Goal: Task Accomplishment & Management: Manage account settings

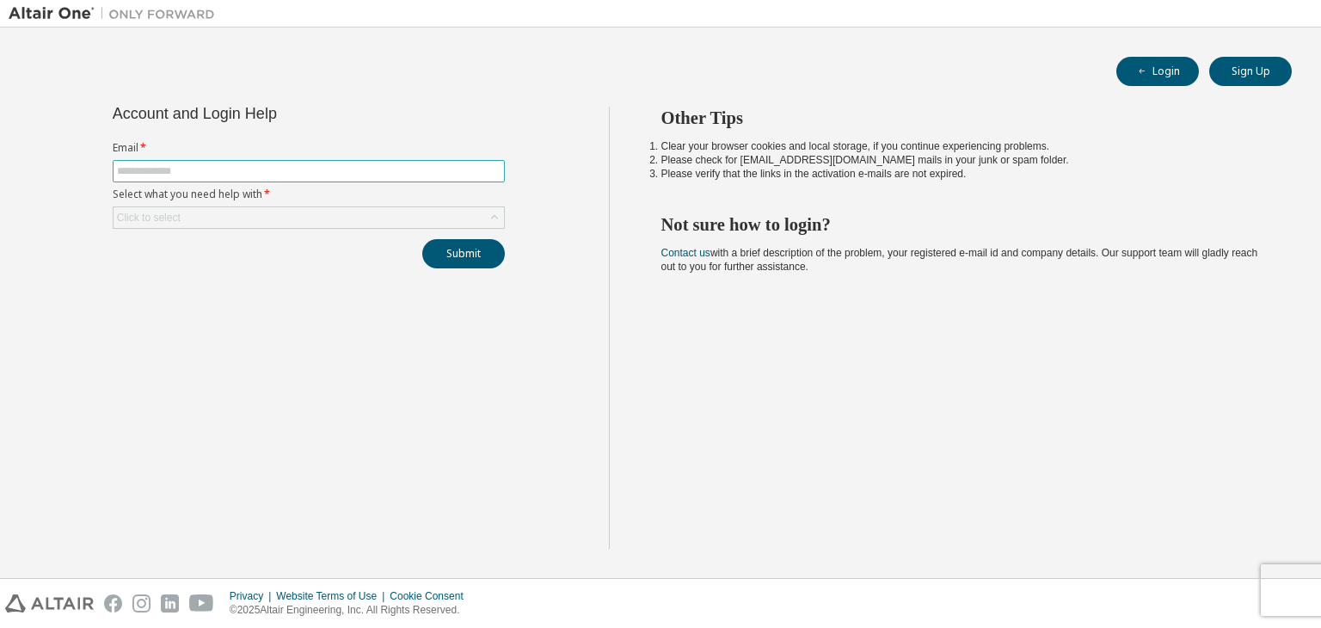
click at [235, 169] on input "text" at bounding box center [309, 171] width 384 height 14
type input "**********"
click at [257, 225] on div "Click to select" at bounding box center [309, 217] width 390 height 21
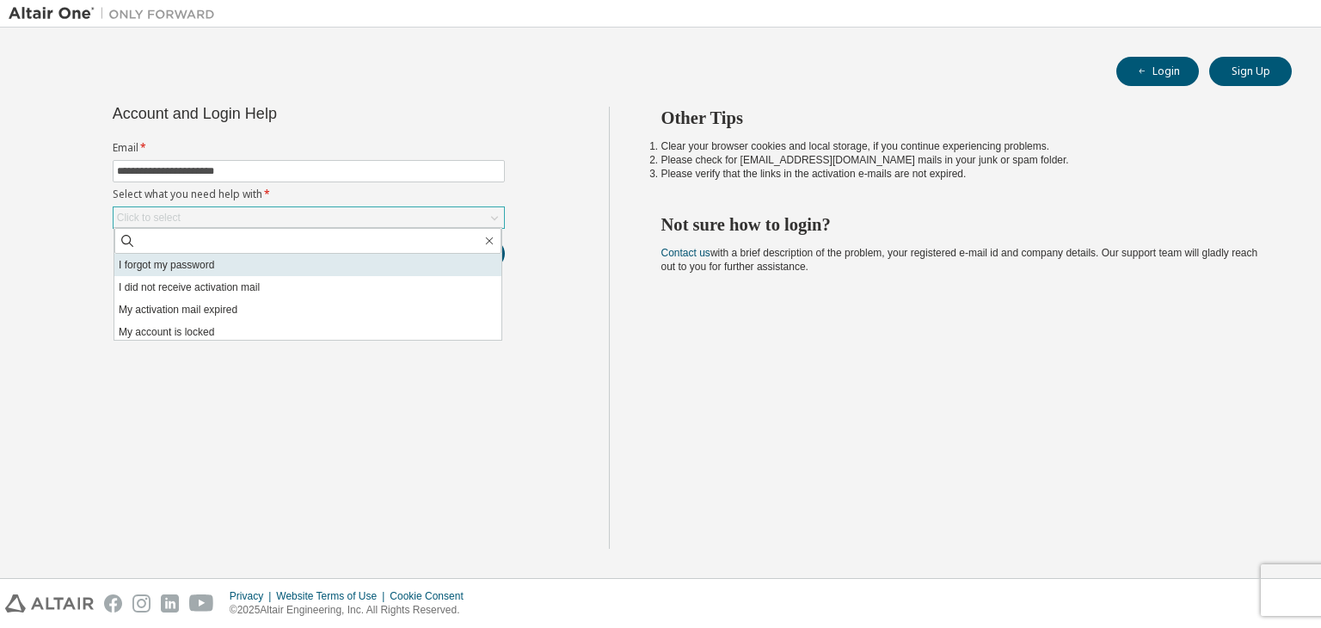
click at [251, 263] on li "I forgot my password" at bounding box center [307, 265] width 387 height 22
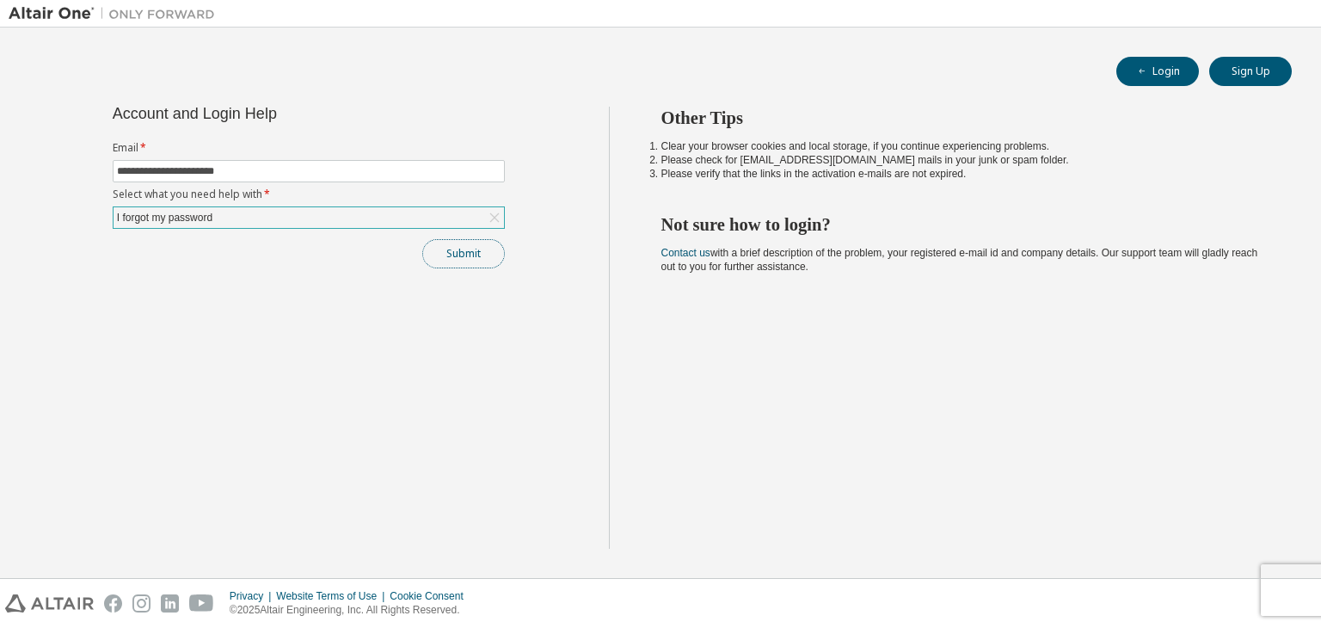
click at [478, 260] on button "Submit" at bounding box center [463, 253] width 83 height 29
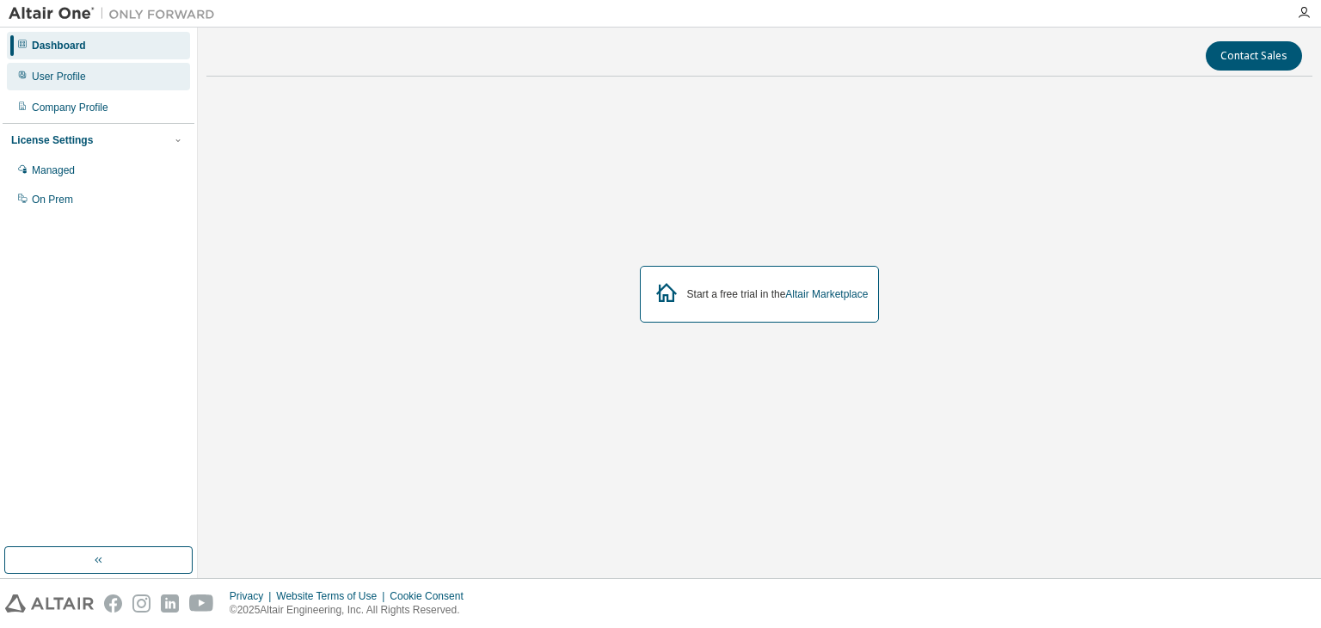
click at [56, 70] on div "User Profile" at bounding box center [59, 77] width 54 height 14
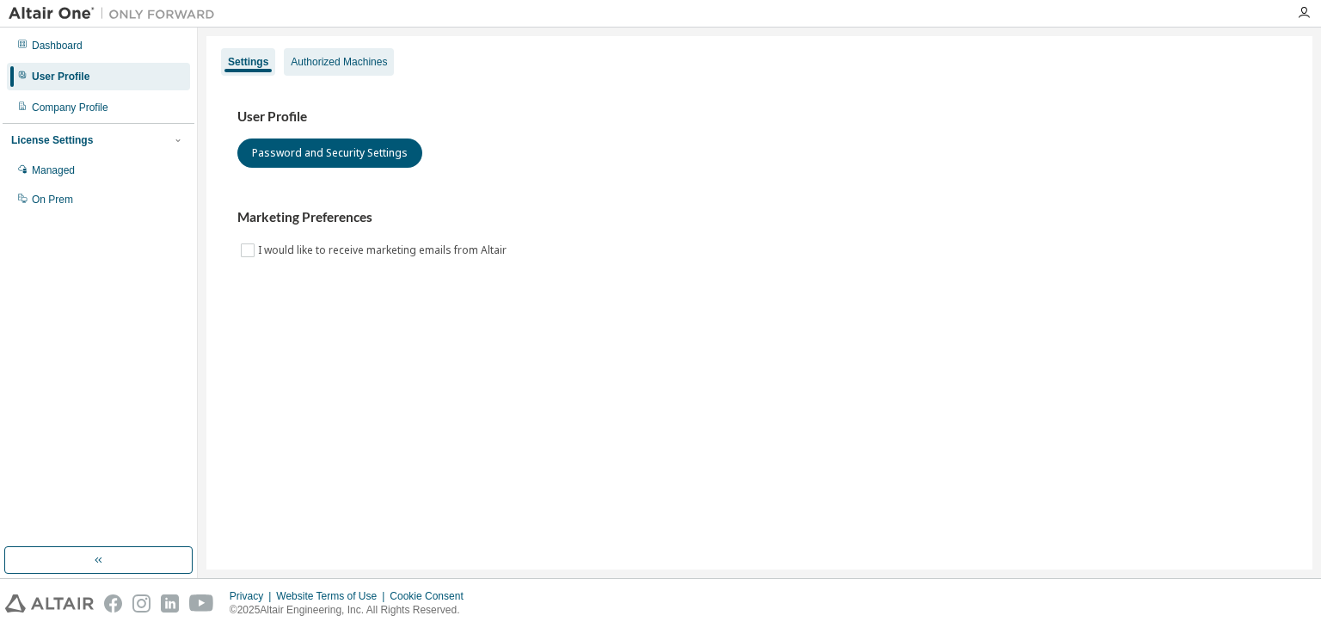
click at [354, 65] on div "Authorized Machines" at bounding box center [339, 62] width 96 height 14
